Goal: Book appointment/travel/reservation

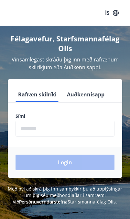
click at [79, 128] on input "phone" at bounding box center [65, 128] width 99 height 16
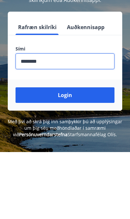
type input "********"
click at [90, 154] on button "Login" at bounding box center [65, 162] width 99 height 16
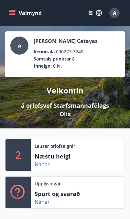
click at [29, 102] on p "á orlofsvef Starfsmannafélags Olís" at bounding box center [65, 109] width 99 height 17
click at [96, 102] on p "á orlofsvef Starfsmannafélags Olís" at bounding box center [65, 109] width 99 height 17
click at [108, 49] on div "A Alejandro A. Catayas Kennitala 090277-3249" at bounding box center [64, 45] width 109 height 19
click at [101, 9] on button "ÍS" at bounding box center [95, 13] width 21 height 12
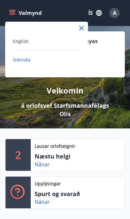
click at [45, 39] on div "English" at bounding box center [46, 41] width 67 height 8
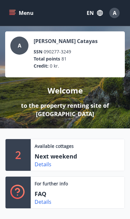
click at [39, 154] on p "Next weekend" at bounding box center [67, 156] width 65 height 8
click at [38, 165] on link "Details" at bounding box center [43, 164] width 17 height 7
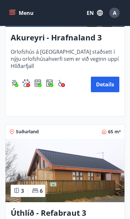
scroll to position [276, 0]
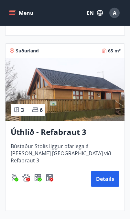
click at [29, 93] on img at bounding box center [64, 89] width 119 height 63
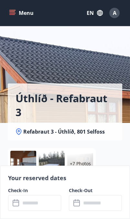
scroll to position [3, 0]
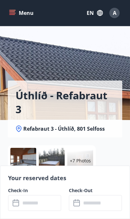
click at [22, 63] on div "Úthlíð - Refabraut 3 Refabraut 3 - Úthlíð, 801 Selfoss" at bounding box center [65, 76] width 114 height 123
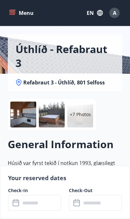
scroll to position [53, 0]
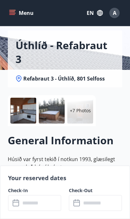
click at [44, 108] on div at bounding box center [52, 111] width 26 height 26
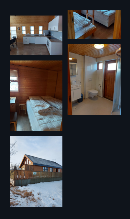
scroll to position [247, 0]
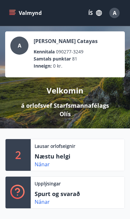
click at [38, 154] on p "Næstu helgi" at bounding box center [67, 156] width 65 height 8
click at [38, 164] on link "Nánar" at bounding box center [42, 164] width 15 height 7
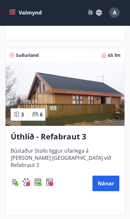
scroll to position [372, 0]
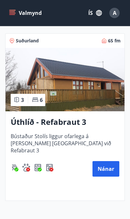
click at [99, 168] on button "Nánar" at bounding box center [105, 169] width 27 height 16
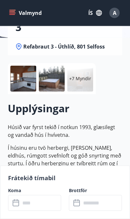
scroll to position [104, 0]
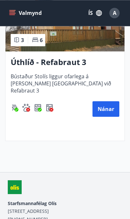
scroll to position [429, 0]
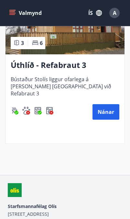
click at [106, 108] on button "Nánar" at bounding box center [105, 112] width 27 height 16
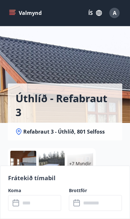
click at [75, 155] on div "+7 Myndir" at bounding box center [80, 164] width 26 height 26
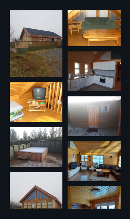
scroll to position [30, 0]
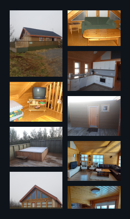
click at [27, 104] on img at bounding box center [36, 102] width 53 height 40
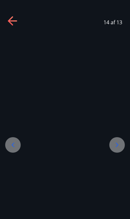
scroll to position [2, 0]
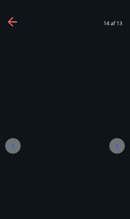
click at [11, 138] on div at bounding box center [13, 146] width 16 height 16
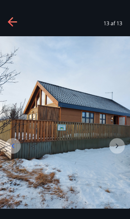
click at [8, 20] on icon at bounding box center [13, 22] width 10 height 10
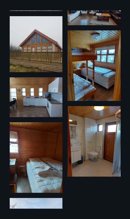
scroll to position [183, 0]
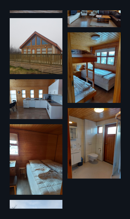
click at [15, 92] on img at bounding box center [36, 99] width 53 height 40
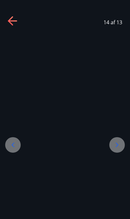
scroll to position [1, 0]
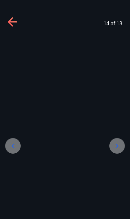
click at [13, 143] on icon at bounding box center [13, 146] width 8 height 8
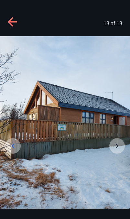
click at [17, 149] on div at bounding box center [13, 146] width 16 height 16
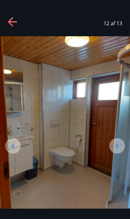
click at [14, 142] on icon at bounding box center [13, 146] width 8 height 8
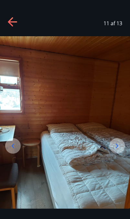
click at [12, 146] on icon at bounding box center [13, 146] width 8 height 8
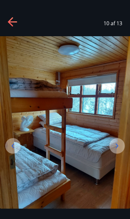
click at [11, 145] on icon at bounding box center [13, 146] width 8 height 8
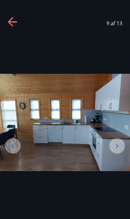
click at [79, 144] on img at bounding box center [65, 123] width 130 height 98
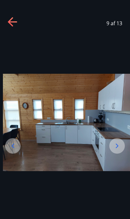
click at [12, 142] on icon at bounding box center [13, 146] width 8 height 8
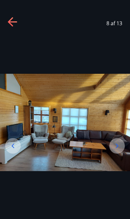
click at [48, 150] on img at bounding box center [65, 123] width 130 height 98
click at [13, 145] on icon at bounding box center [13, 146] width 8 height 8
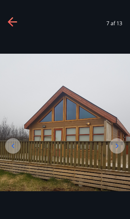
click at [12, 147] on icon at bounding box center [13, 146] width 8 height 8
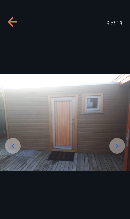
click at [16, 145] on icon at bounding box center [13, 146] width 8 height 8
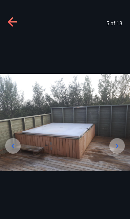
click at [13, 144] on icon at bounding box center [13, 145] width 3 height 5
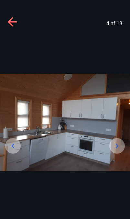
click at [12, 144] on icon at bounding box center [13, 146] width 8 height 8
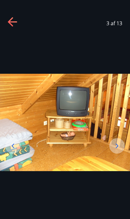
click at [41, 140] on img at bounding box center [65, 123] width 130 height 98
click at [36, 148] on img at bounding box center [65, 123] width 130 height 98
click at [27, 138] on img at bounding box center [65, 123] width 130 height 98
click at [6, 137] on img at bounding box center [65, 123] width 130 height 98
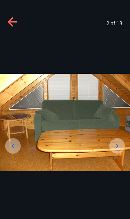
click at [14, 144] on icon at bounding box center [13, 146] width 8 height 8
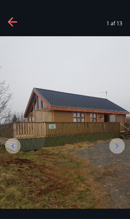
click at [13, 142] on icon at bounding box center [13, 146] width 8 height 8
click at [10, 24] on icon at bounding box center [13, 22] width 10 height 10
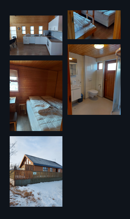
scroll to position [247, 0]
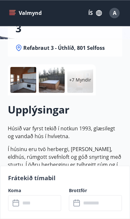
scroll to position [83, 0]
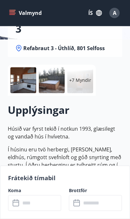
click at [48, 48] on span "Refabraut 3 - Úthlíð, 801 Selfoss" at bounding box center [63, 48] width 81 height 7
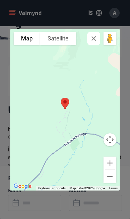
click at [94, 40] on icon "button" at bounding box center [94, 39] width 8 height 8
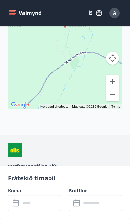
scroll to position [1165, 0]
